Goal: Task Accomplishment & Management: Use online tool/utility

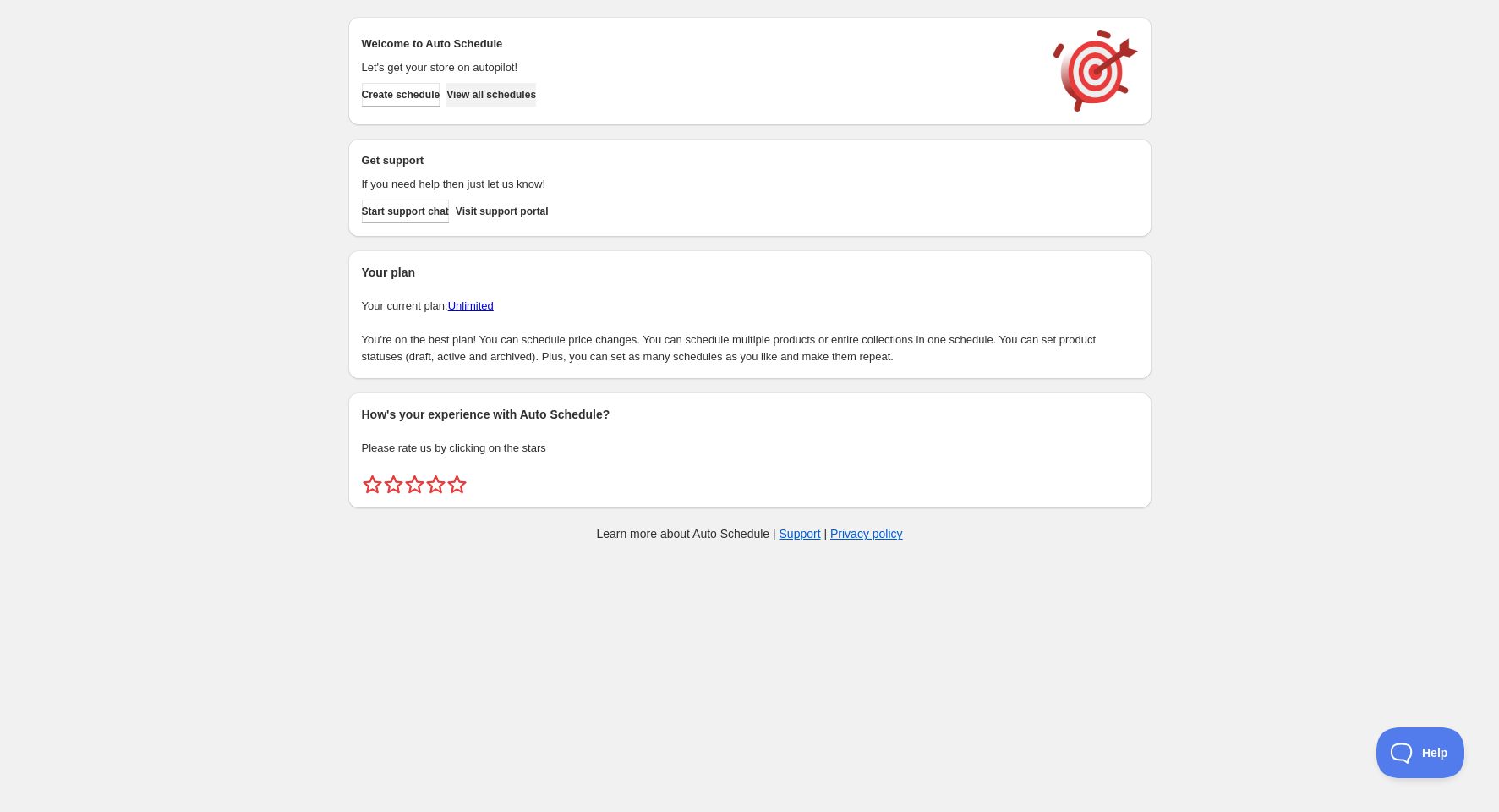
click at [506, 97] on span "View all schedules" at bounding box center [491, 95] width 89 height 13
click at [152, 648] on body "Create schedule Help & support Cancel Discount prices Schedule a discount, sale…" at bounding box center [750, 406] width 1499 height 812
click at [500, 101] on span "View all schedules" at bounding box center [491, 95] width 89 height 13
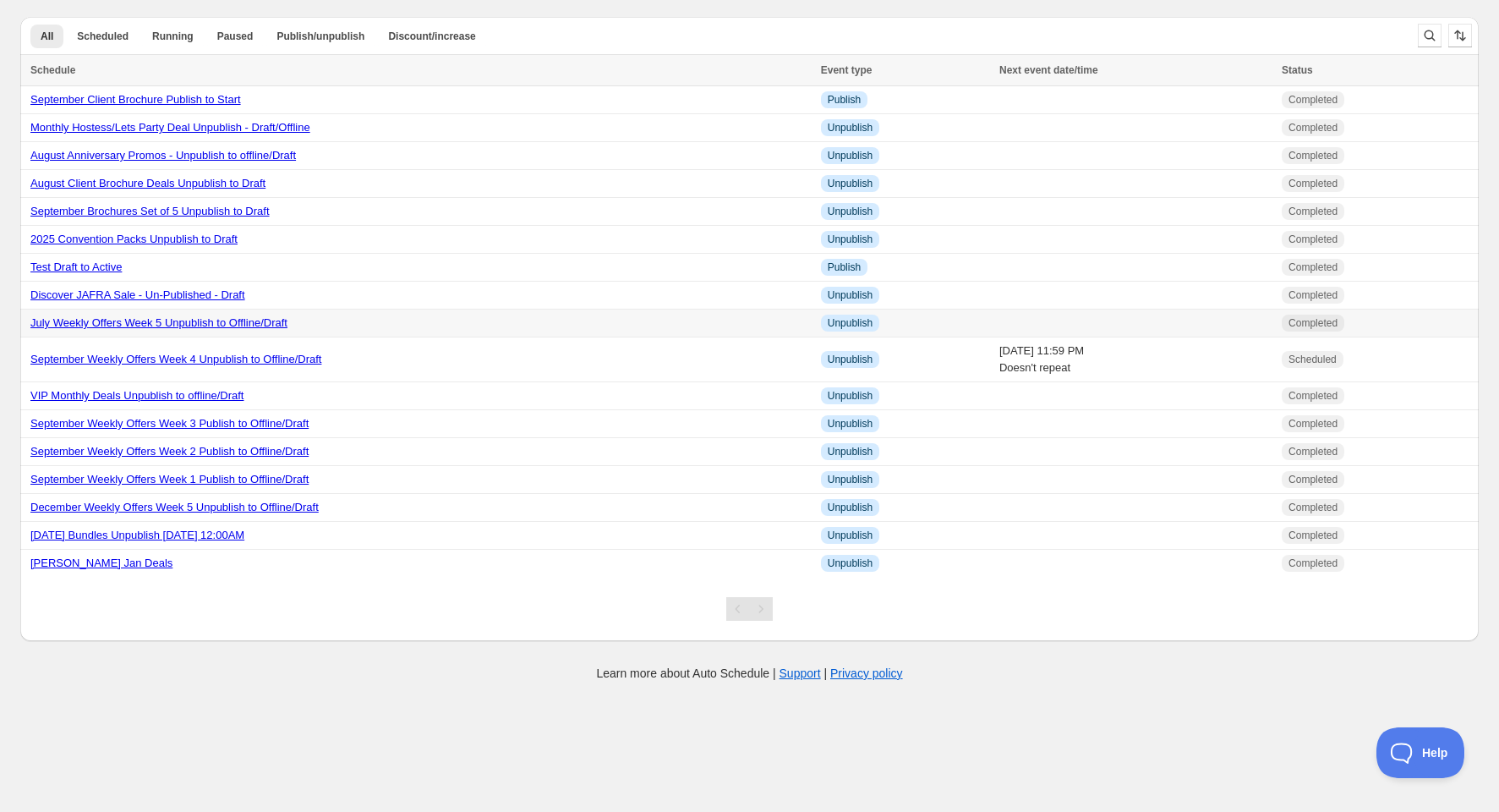
click at [179, 319] on link "July Weekly Offers Week 5 Unpublish to Offline/Draft" at bounding box center [159, 322] width 257 height 12
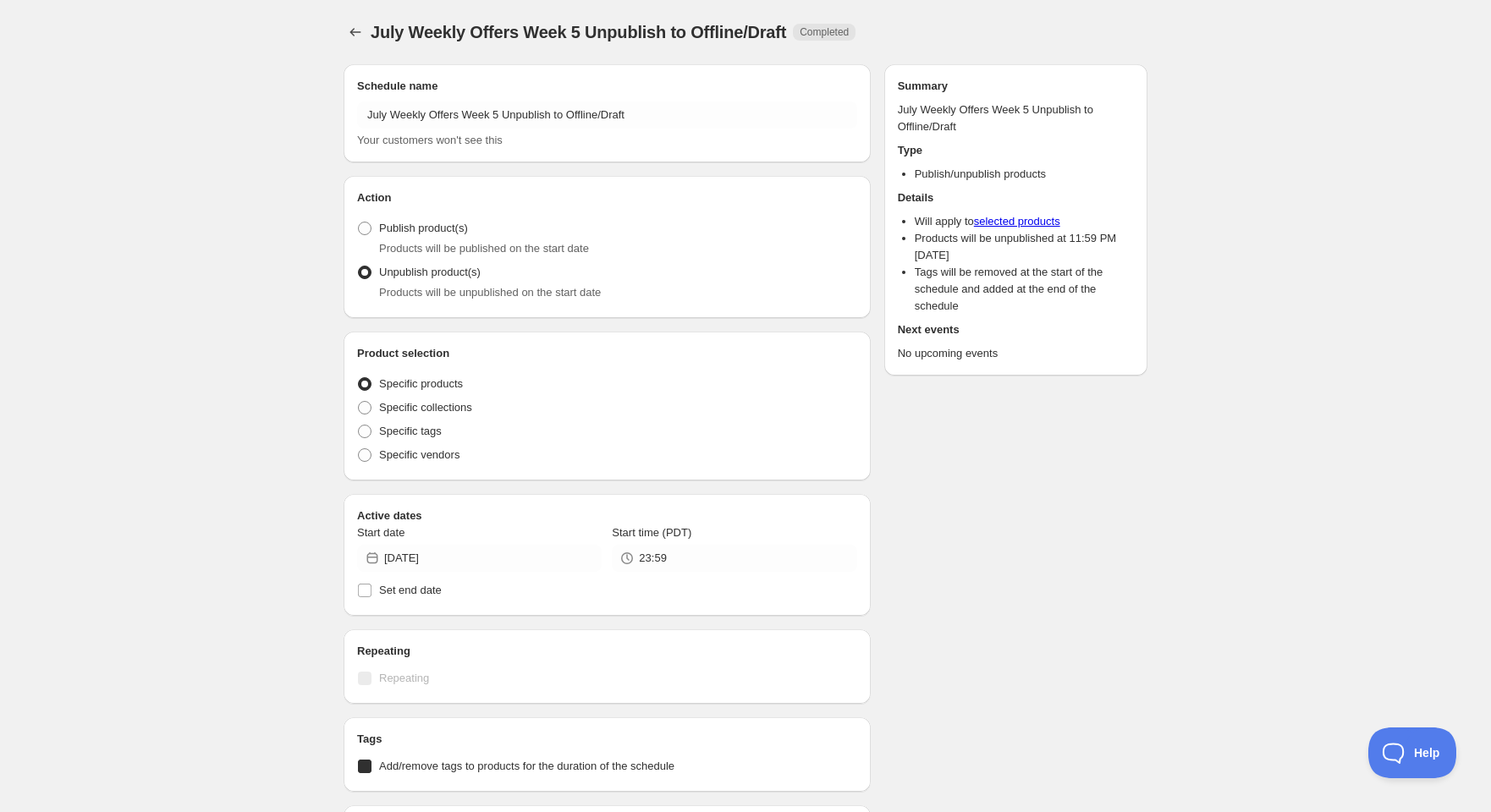
radio input "true"
checkbox input "true"
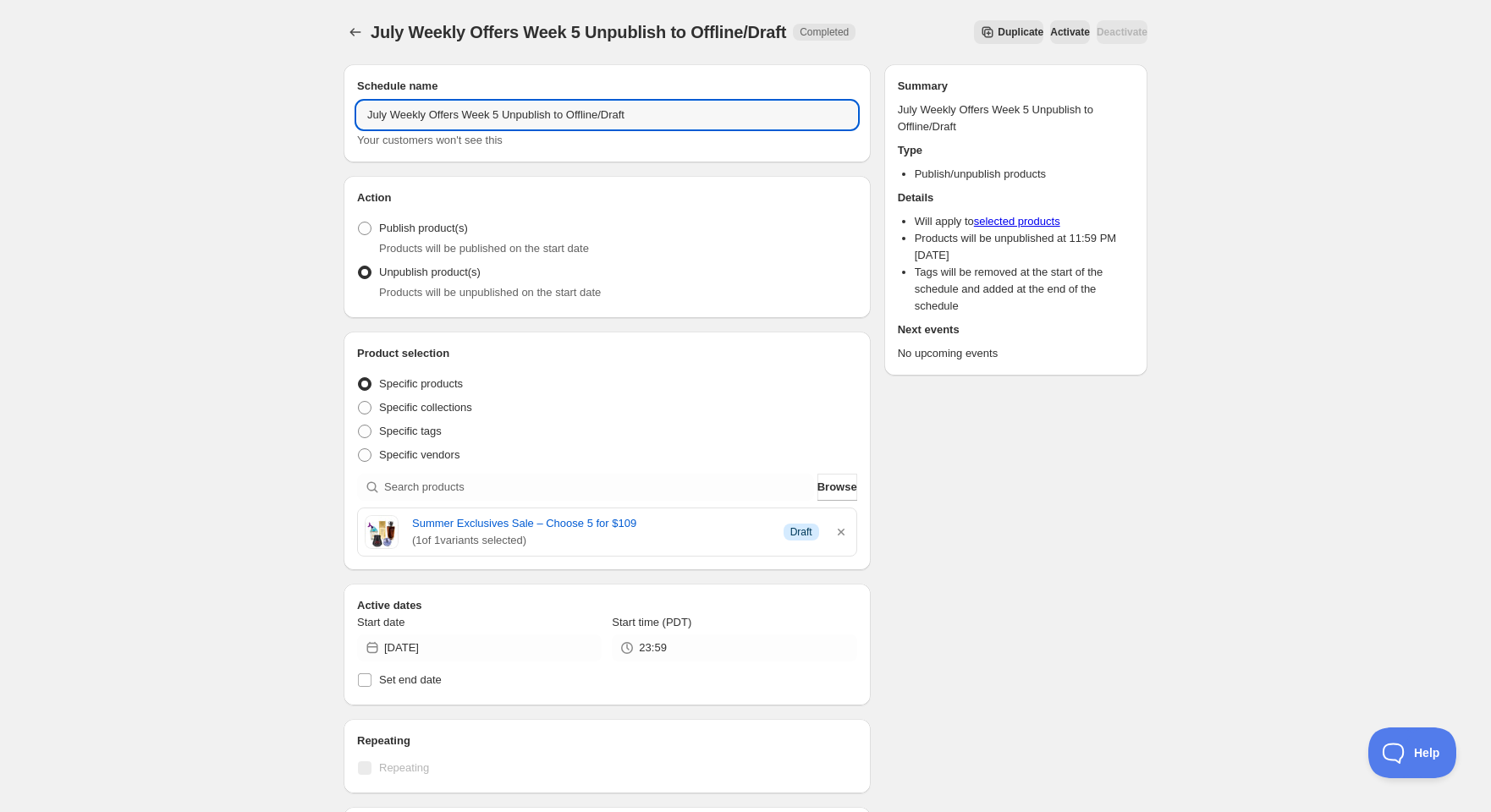
drag, startPoint x: 356, startPoint y: 119, endPoint x: 328, endPoint y: 125, distance: 28.6
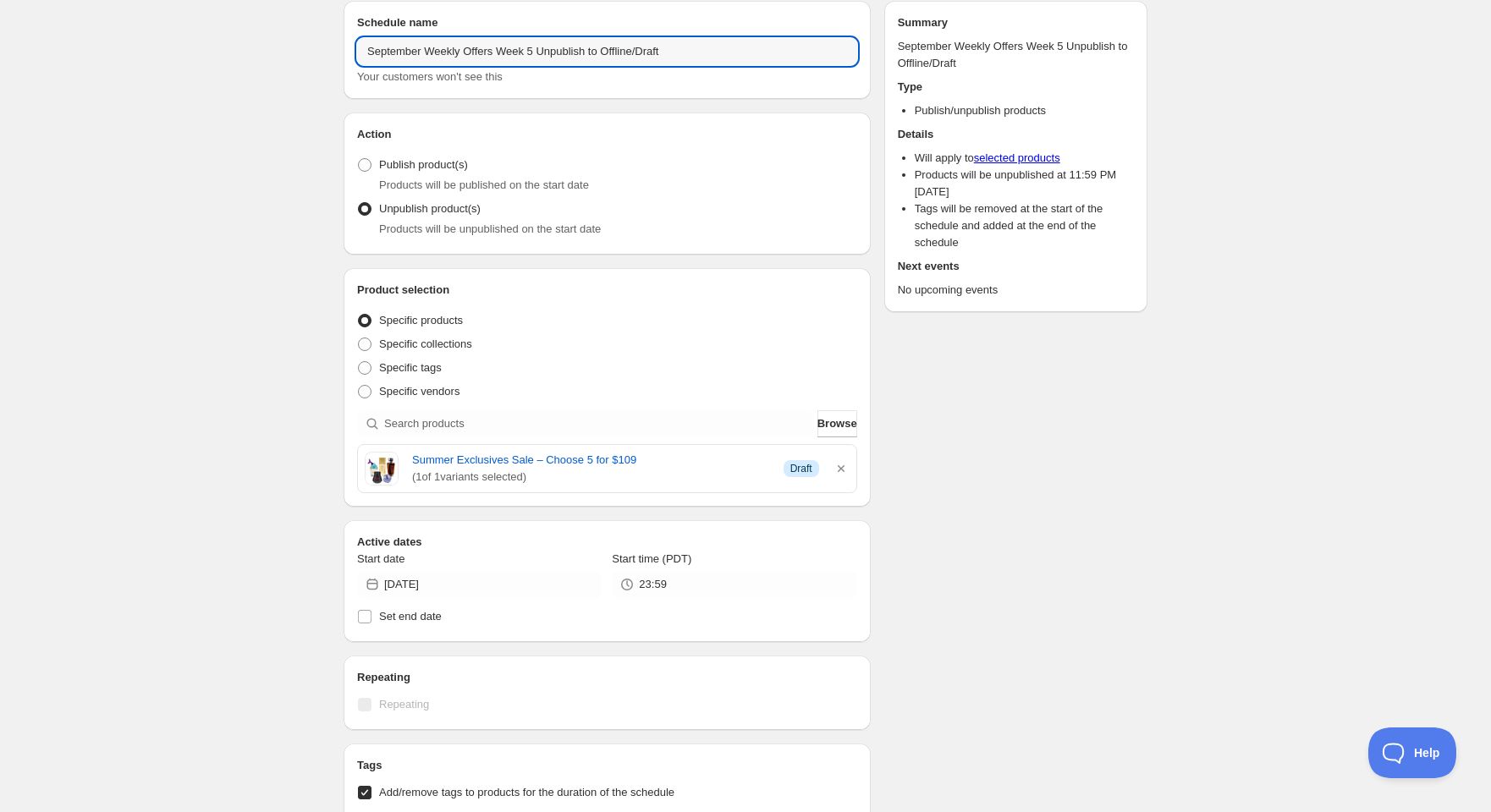
scroll to position [94, 0]
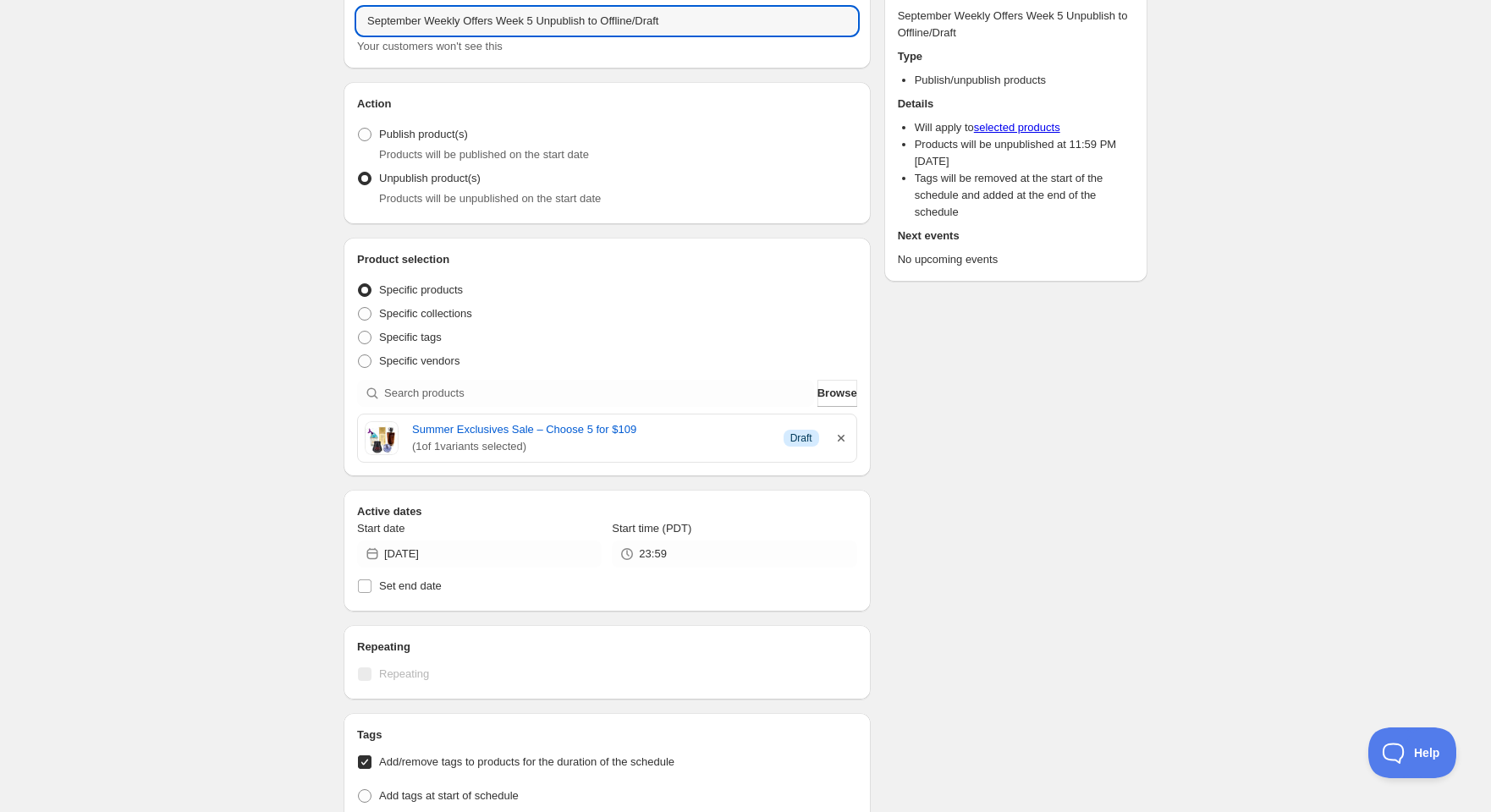
type input "September Weekly Offers Week 5 Unpublish to Offline/Draft"
click at [839, 436] on icon "button" at bounding box center [840, 438] width 7 height 7
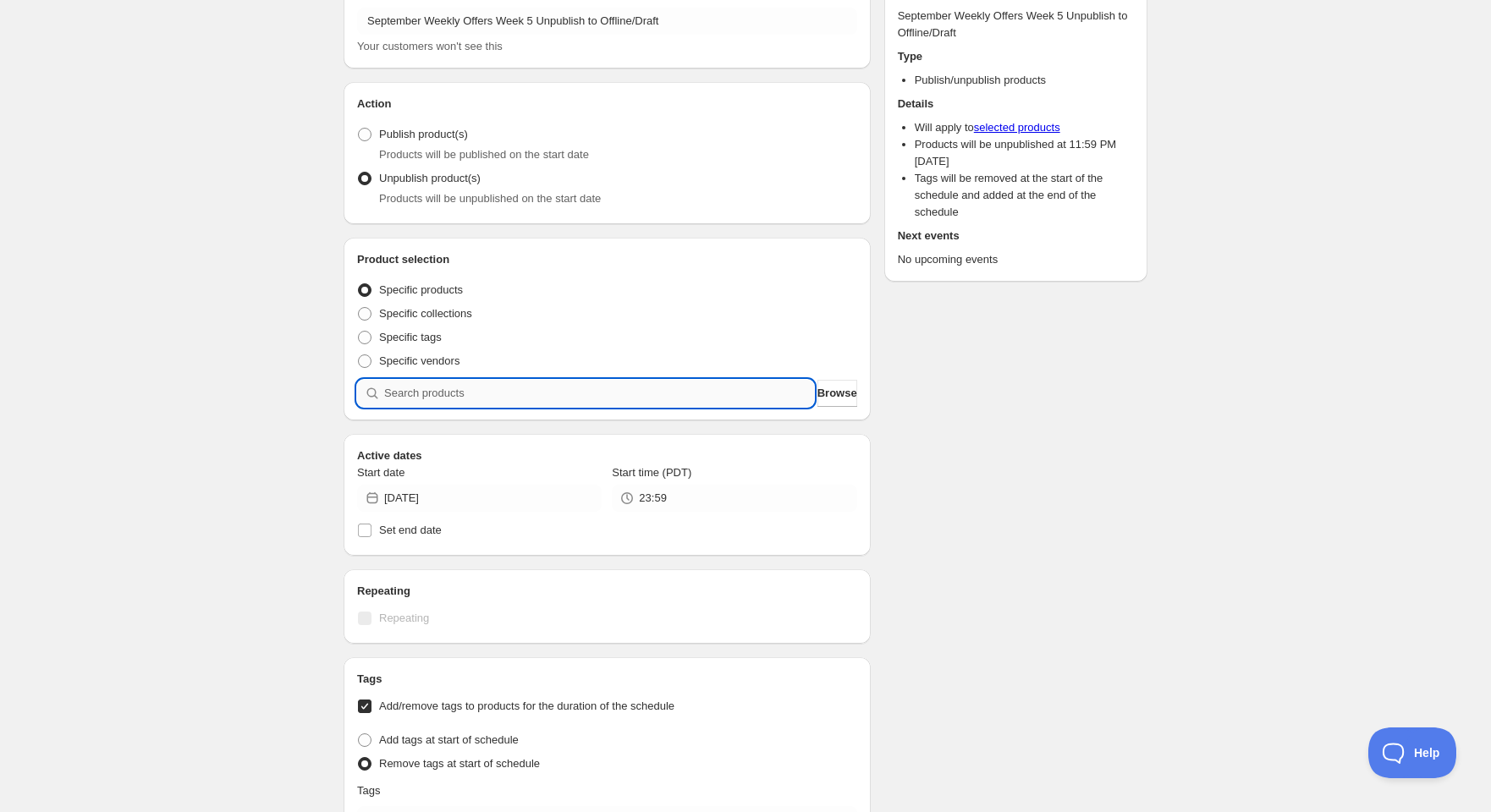
click at [447, 396] on input "search" at bounding box center [599, 393] width 430 height 27
type input "w"
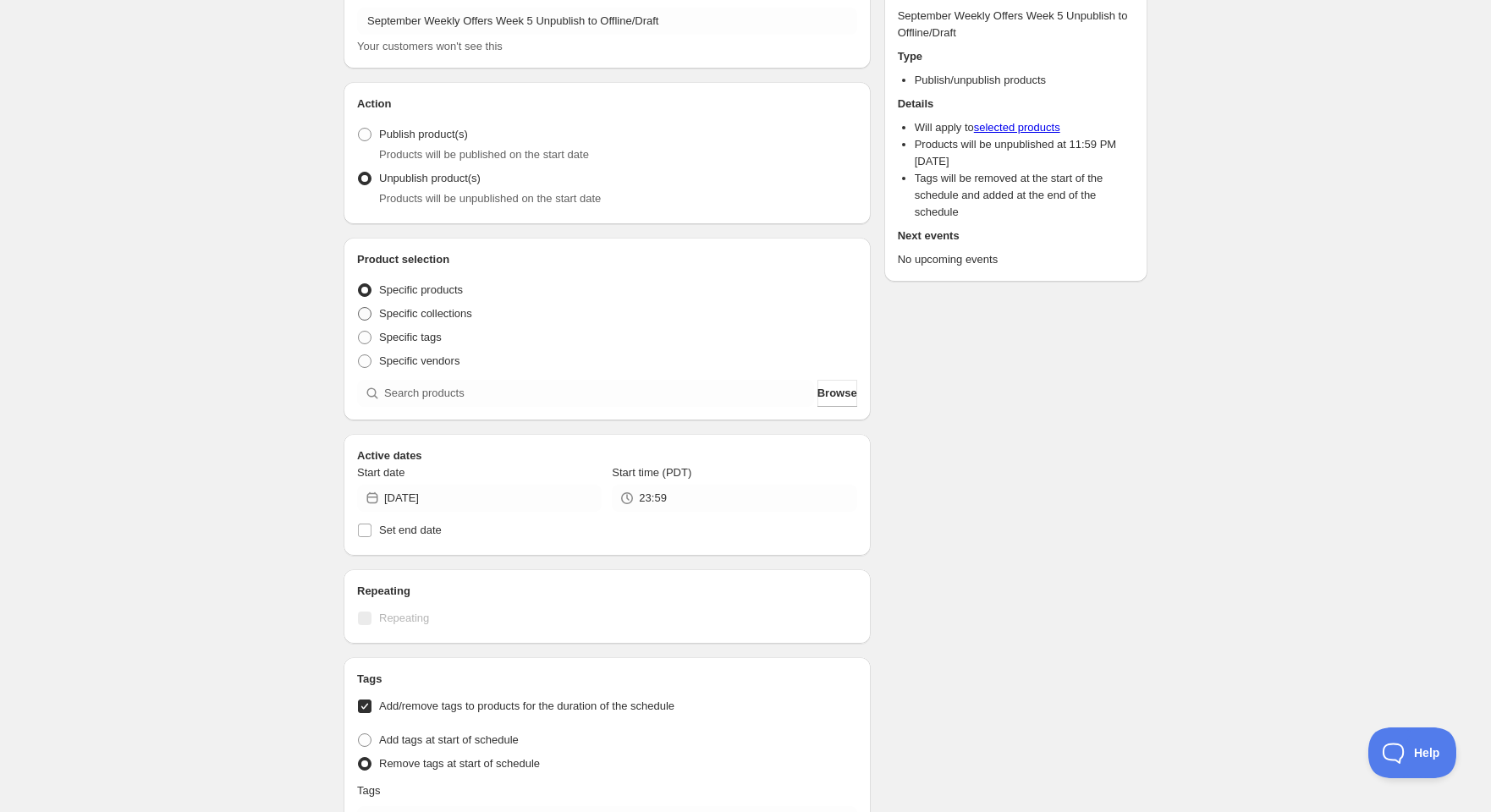
click at [366, 312] on span at bounding box center [365, 313] width 13 height 13
click at [358, 308] on input "Specific collections" at bounding box center [358, 307] width 1 height 1
radio input "true"
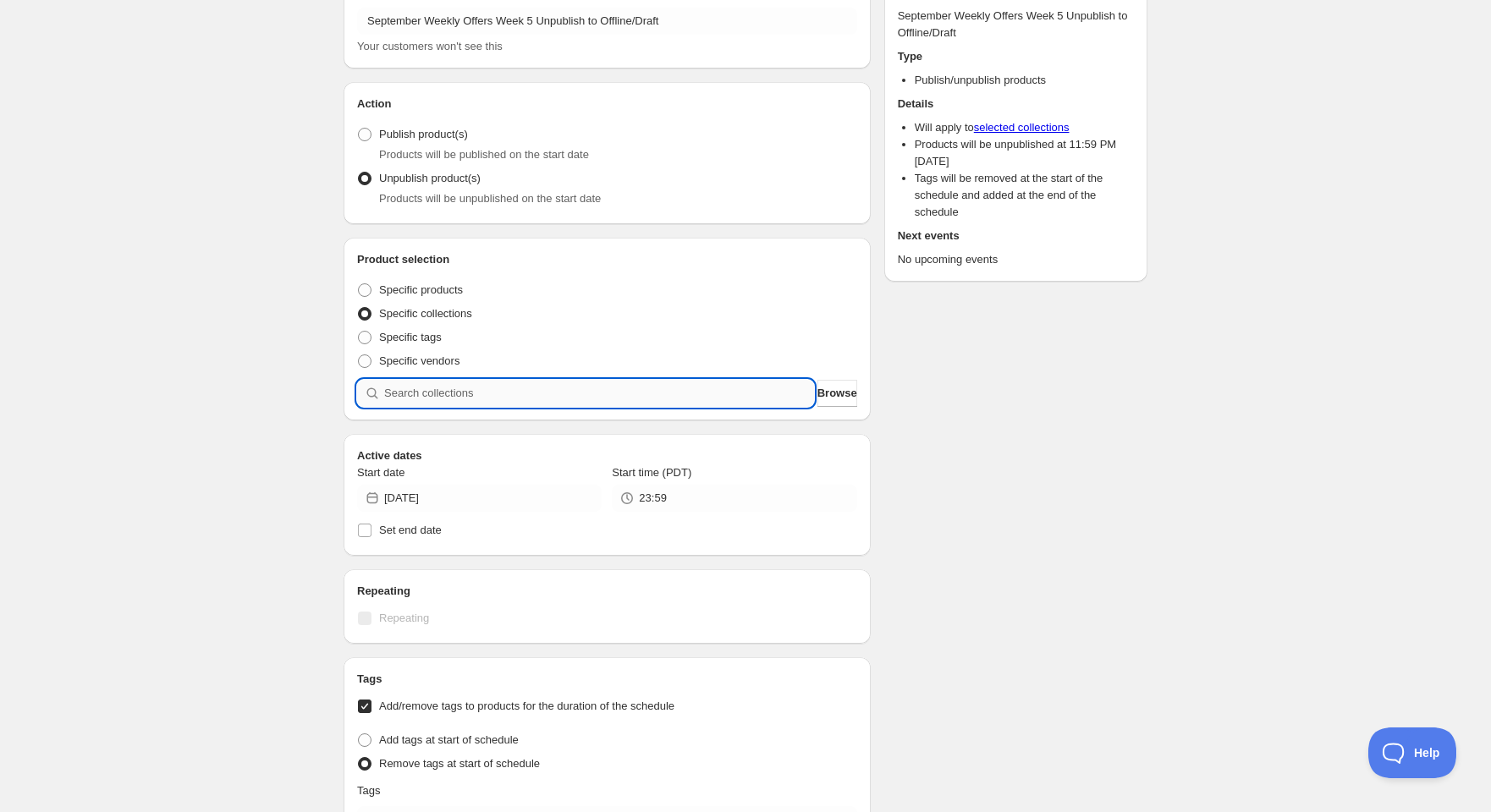
click at [433, 390] on input "search" at bounding box center [599, 393] width 430 height 27
type input "w"
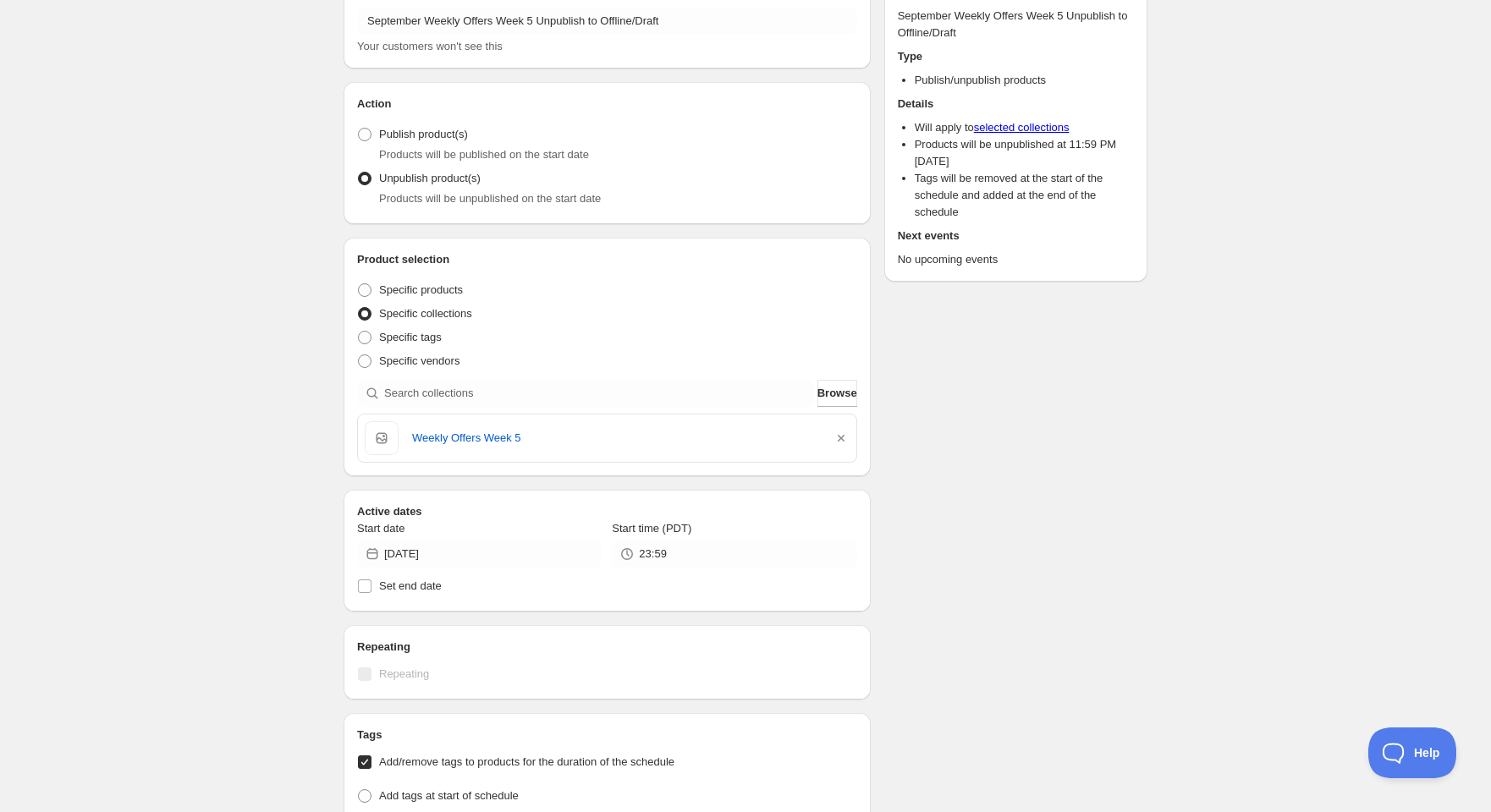
click at [968, 559] on div "Schedule name September Weekly Offers Week 5 Unpublish to Offline/Draft Your cu…" at bounding box center [738, 814] width 817 height 1713
click at [419, 558] on input "2025-07-31" at bounding box center [492, 554] width 218 height 27
click at [580, 591] on icon "Show next month, August 2025" at bounding box center [580, 594] width 17 height 17
click at [580, 591] on icon "Show next month, September 2025" at bounding box center [580, 594] width 17 height 17
click at [443, 753] on span "30" at bounding box center [449, 754] width 18 height 13
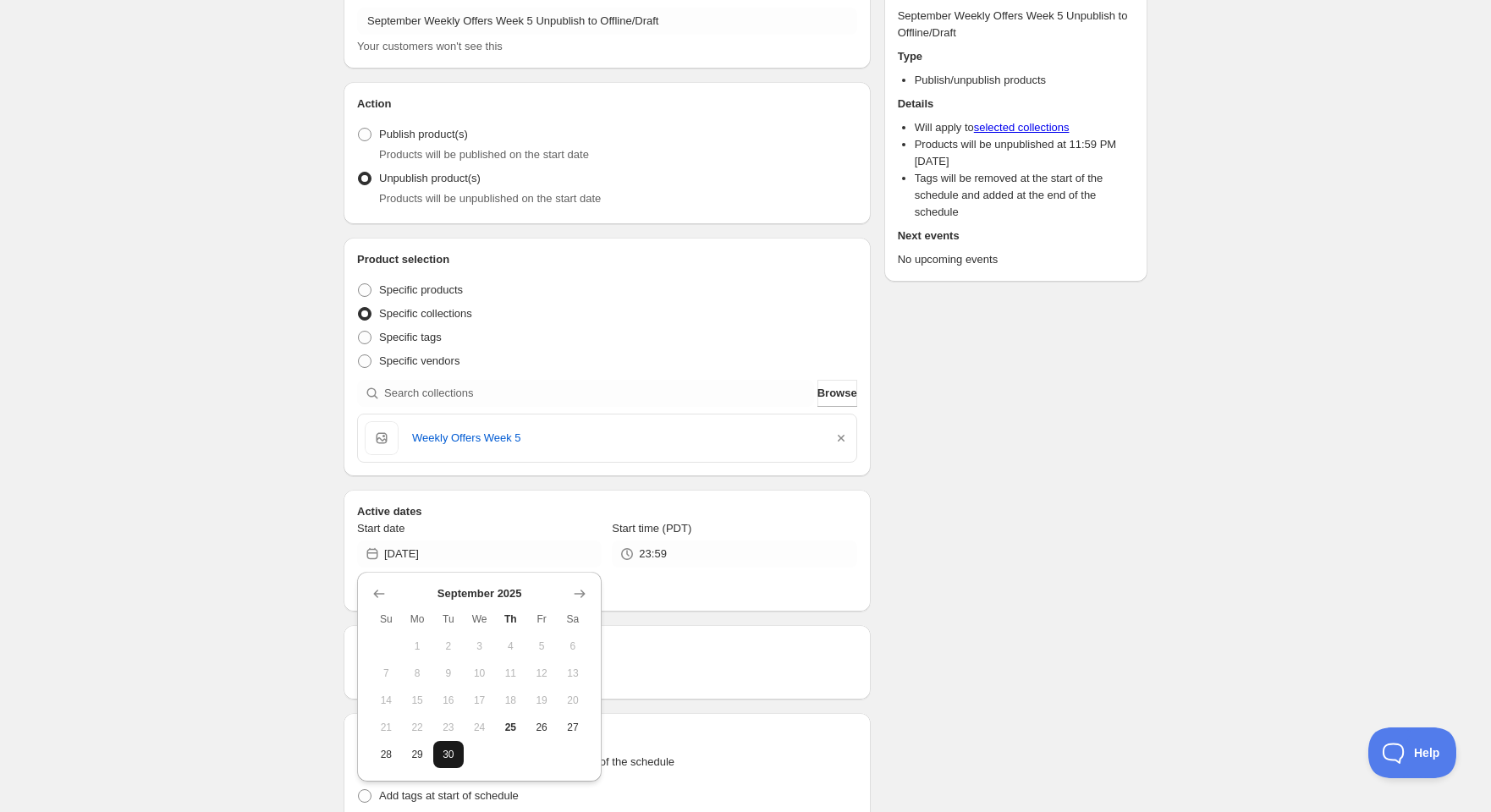
type input "2025-09-30"
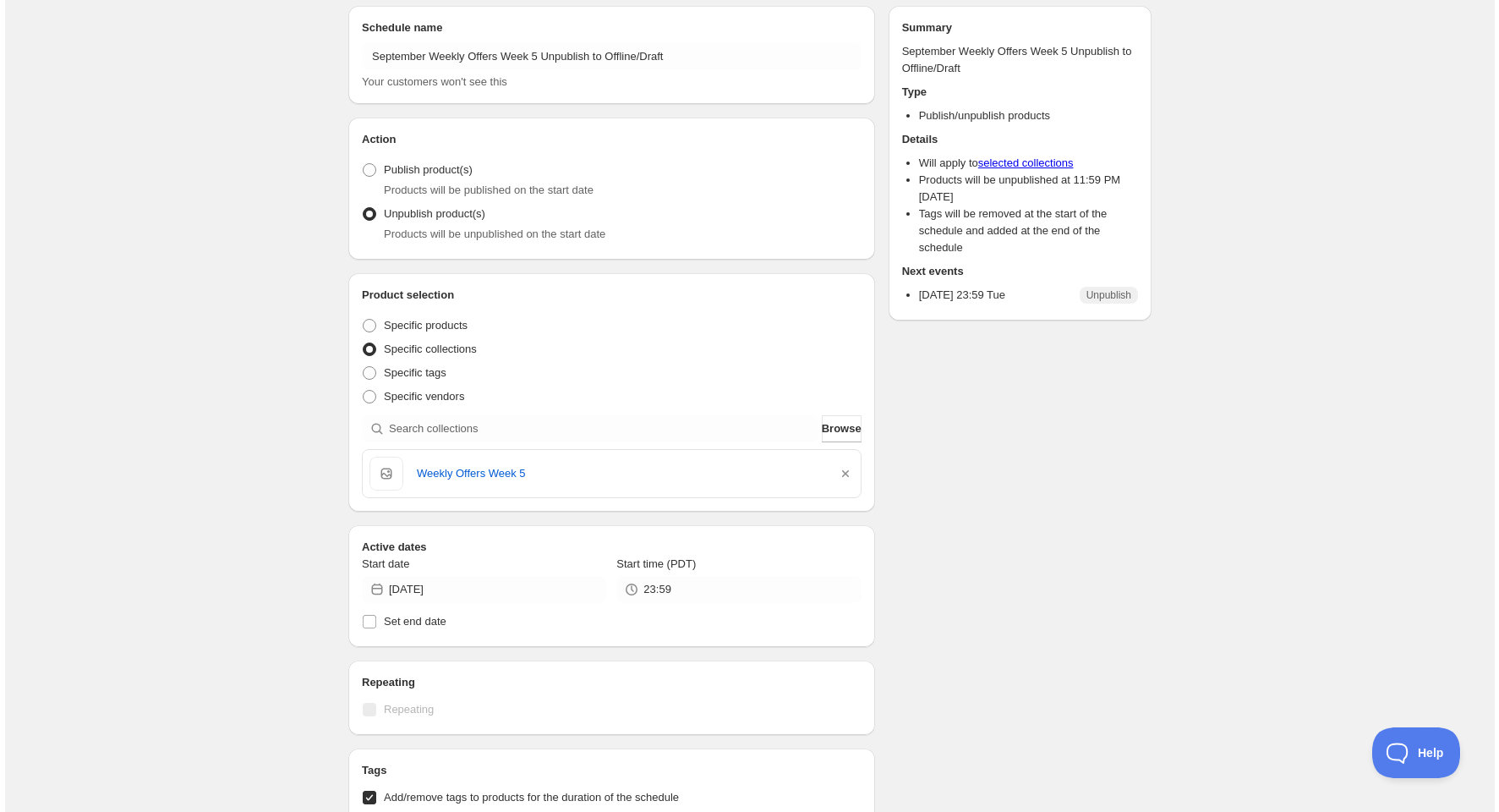
scroll to position [0, 0]
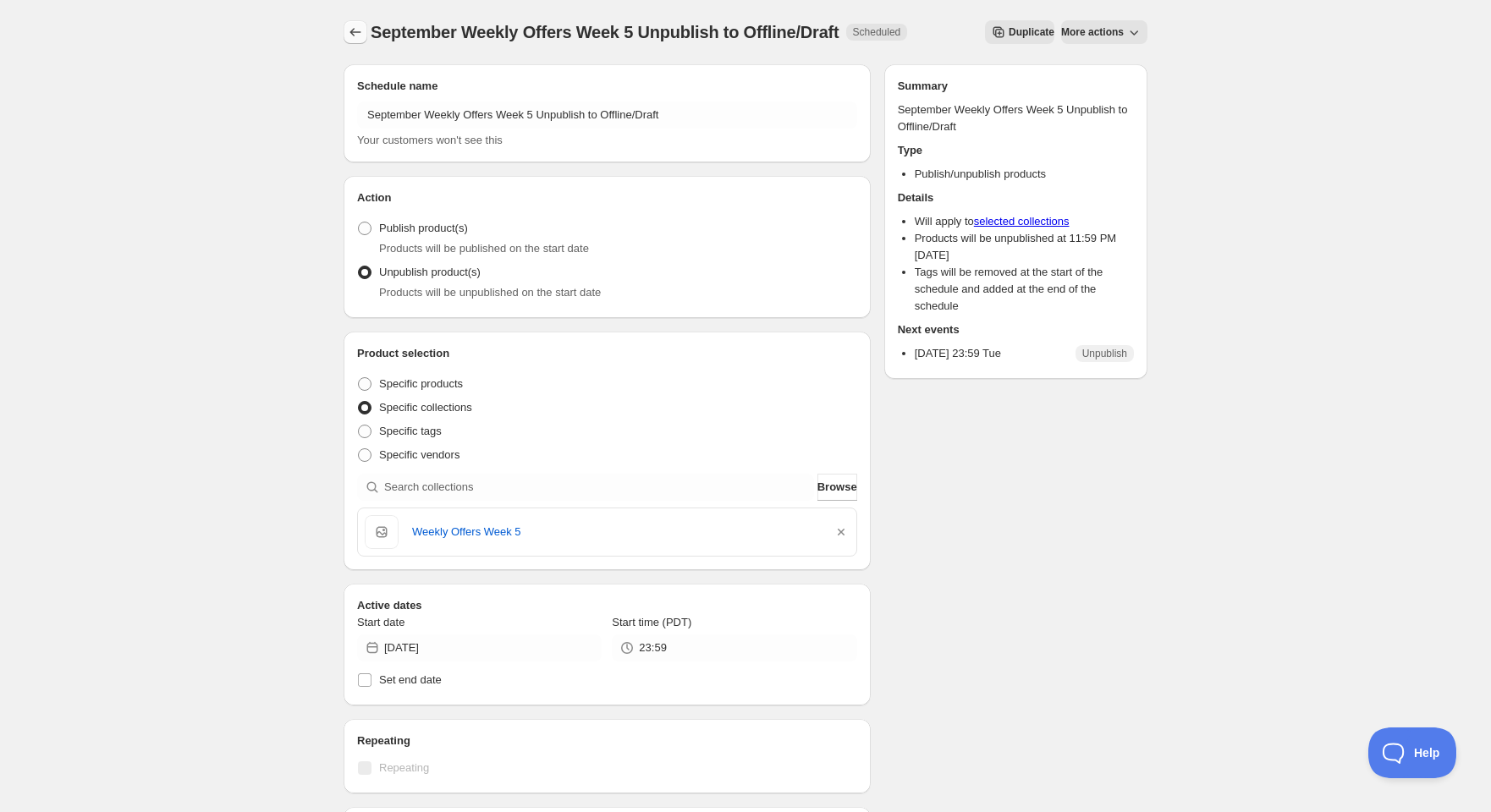
click at [360, 30] on icon "Schedules" at bounding box center [355, 32] width 17 height 17
